Goal: Book appointment/travel/reservation

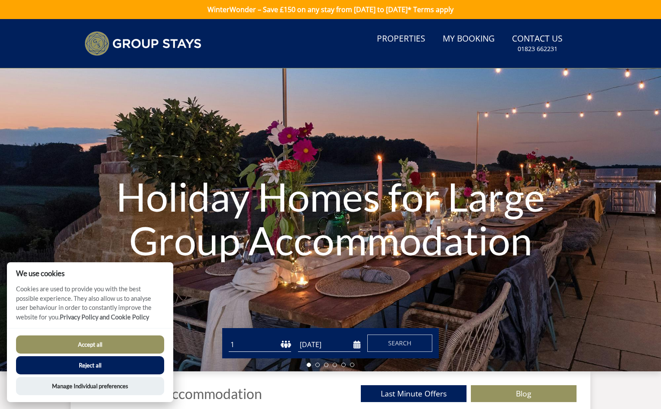
drag, startPoint x: 253, startPoint y: 342, endPoint x: 248, endPoint y: 343, distance: 5.2
click at [253, 342] on select "1 2 3 4 5 6 7 8 9 10 11 12 13 14 15 16 17 18 19 20 21 22 23 24 25 26 27 28 29 3…" at bounding box center [260, 345] width 62 height 14
select select "20"
click at [229, 338] on select "1 2 3 4 5 6 7 8 9 10 11 12 13 14 15 16 17 18 19 20 21 22 23 24 25 26 27 28 29 3…" at bounding box center [260, 345] width 62 height 14
click at [320, 346] on input "[DATE]" at bounding box center [329, 345] width 62 height 14
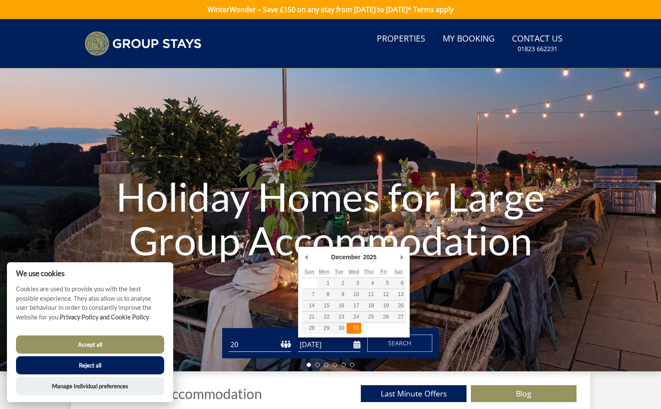
type input "[DATE]"
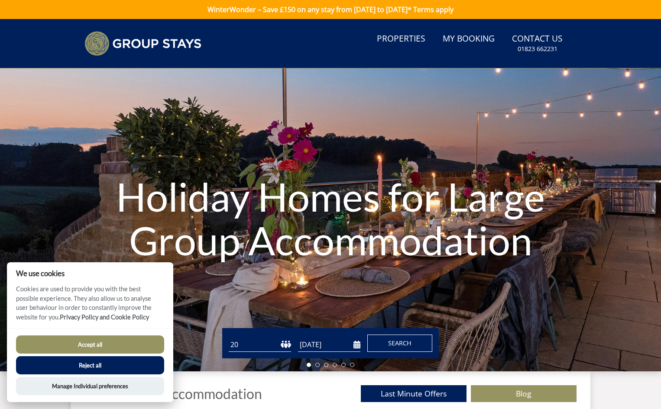
click at [391, 345] on span "Search" at bounding box center [399, 343] width 23 height 8
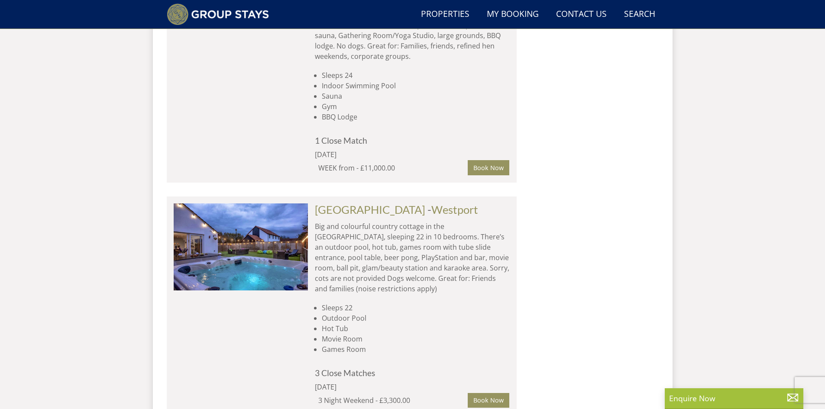
scroll to position [2363, 0]
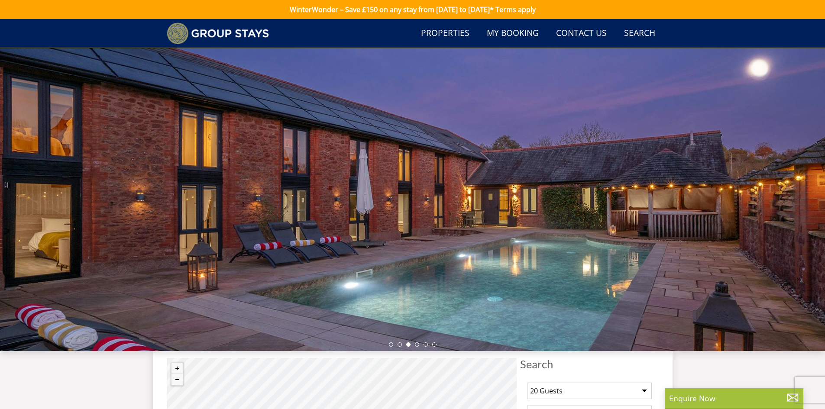
select select "20"
